Goal: Transaction & Acquisition: Book appointment/travel/reservation

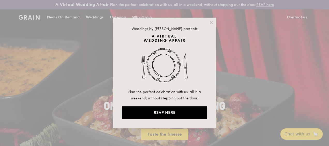
click at [214, 23] on div "Weddings by Grain presents Plan the perfect celebration with us, all in a weeke…" at bounding box center [165, 73] width 104 height 111
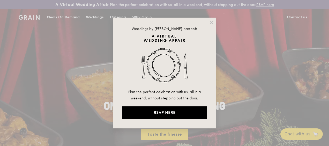
click at [211, 22] on icon at bounding box center [211, 22] width 3 height 3
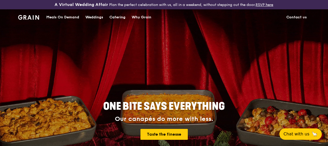
click at [115, 21] on div "Catering" at bounding box center [117, 18] width 16 height 16
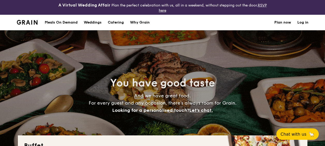
select select
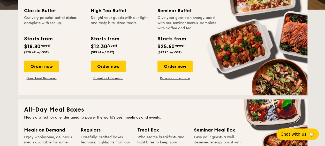
scroll to position [155, 0]
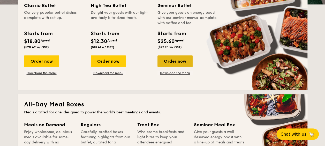
click at [177, 58] on div "Order now" at bounding box center [175, 60] width 35 height 11
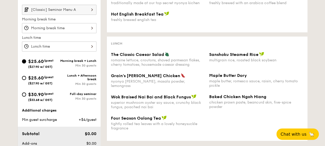
scroll to position [181, 0]
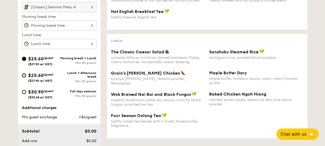
click at [24, 91] on input "$30.90 /guest ($33.68 w/ GST) Full-day seminar Min 30 guests" at bounding box center [24, 92] width 4 height 4
radio input "true"
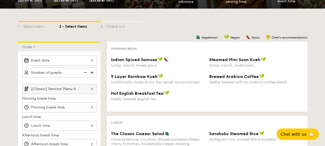
scroll to position [52, 0]
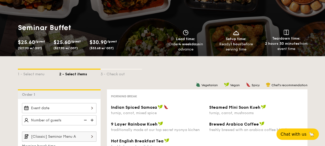
select select
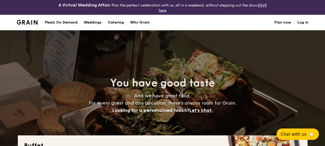
click at [115, 22] on h1 "Catering" at bounding box center [116, 23] width 16 height 16
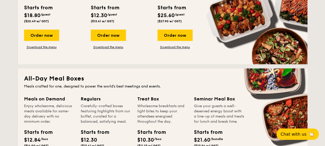
scroll to position [104, 0]
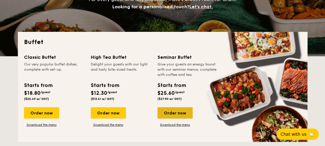
click at [179, 110] on div "Order now" at bounding box center [175, 112] width 35 height 11
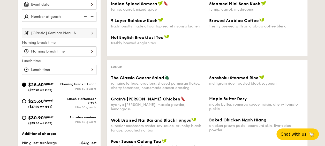
scroll to position [181, 0]
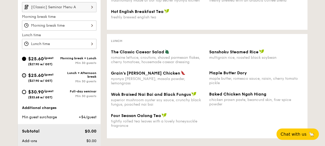
click at [23, 91] on input "$30.90 /guest ($33.68 w/ GST) Full-day seminar Min 30 guests" at bounding box center [24, 92] width 4 height 4
radio input "true"
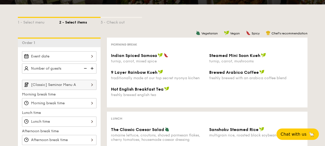
scroll to position [0, 0]
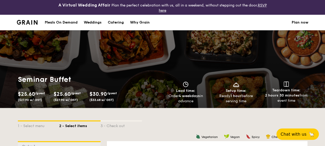
click at [119, 22] on div "Catering" at bounding box center [116, 23] width 16 height 16
select select
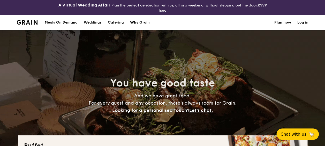
click at [118, 22] on h1 "Catering" at bounding box center [116, 23] width 16 height 16
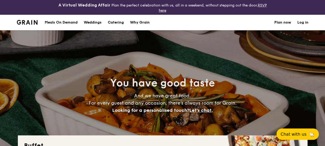
scroll to position [104, 0]
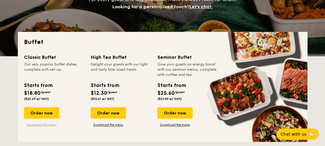
click at [40, 123] on link "Download the menu" at bounding box center [41, 125] width 35 height 4
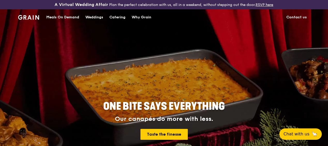
click at [116, 22] on div "Catering" at bounding box center [117, 18] width 16 height 16
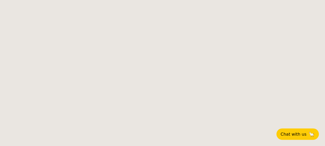
select select
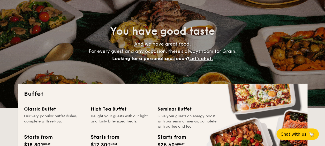
scroll to position [78, 0]
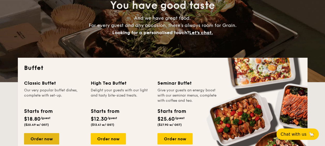
click at [47, 140] on div "Order now" at bounding box center [41, 138] width 35 height 11
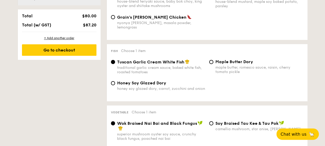
scroll to position [336, 0]
